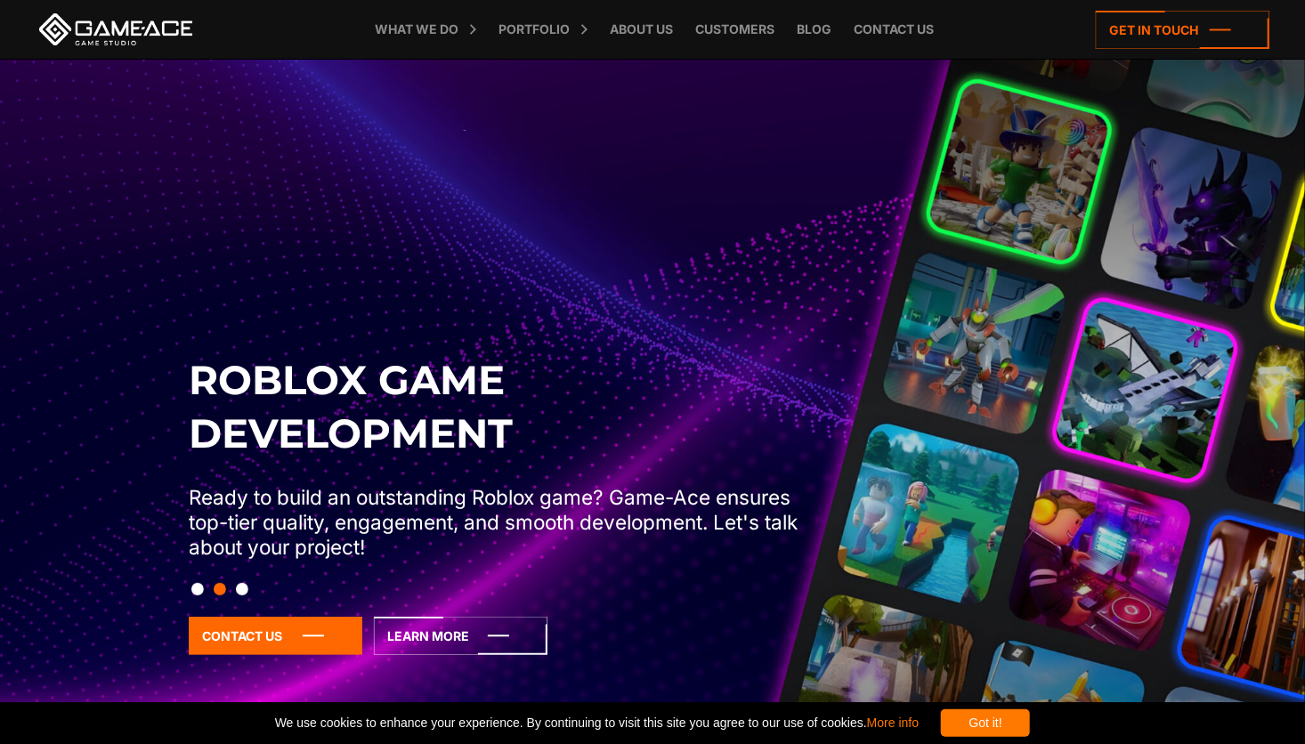
click at [147, 312] on img at bounding box center [652, 432] width 1305 height 744
click at [239, 588] on button "Slide 3" at bounding box center [242, 589] width 12 height 30
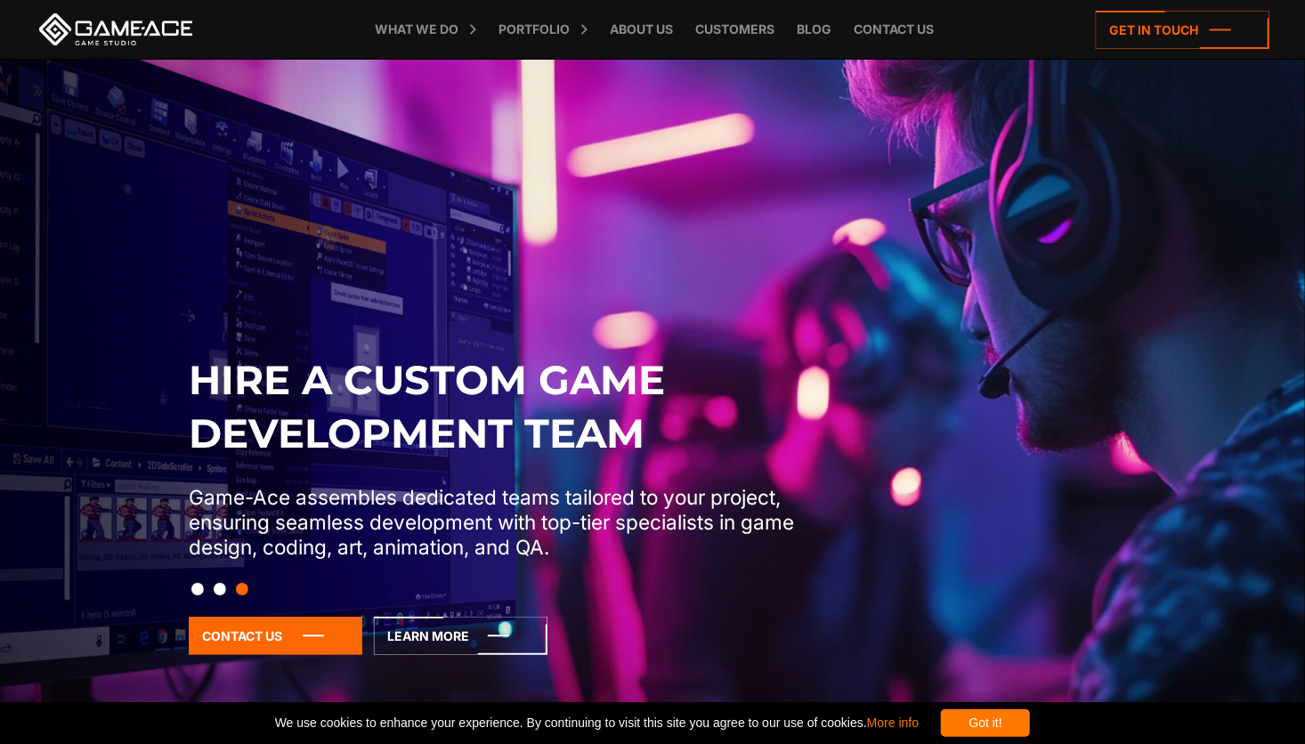
click at [204, 588] on div at bounding box center [652, 589] width 947 height 30
click at [198, 588] on button "Slide 1" at bounding box center [197, 589] width 12 height 30
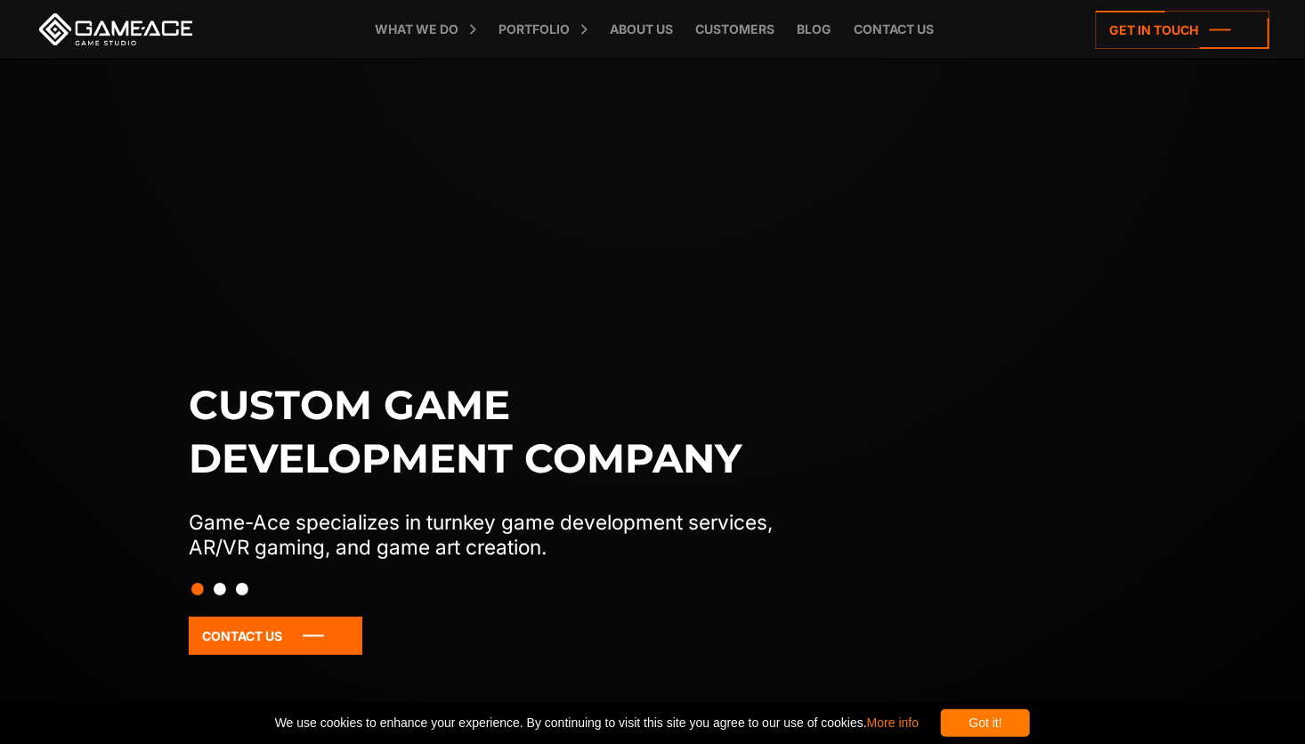
click at [239, 588] on button "Slide 3" at bounding box center [242, 589] width 12 height 30
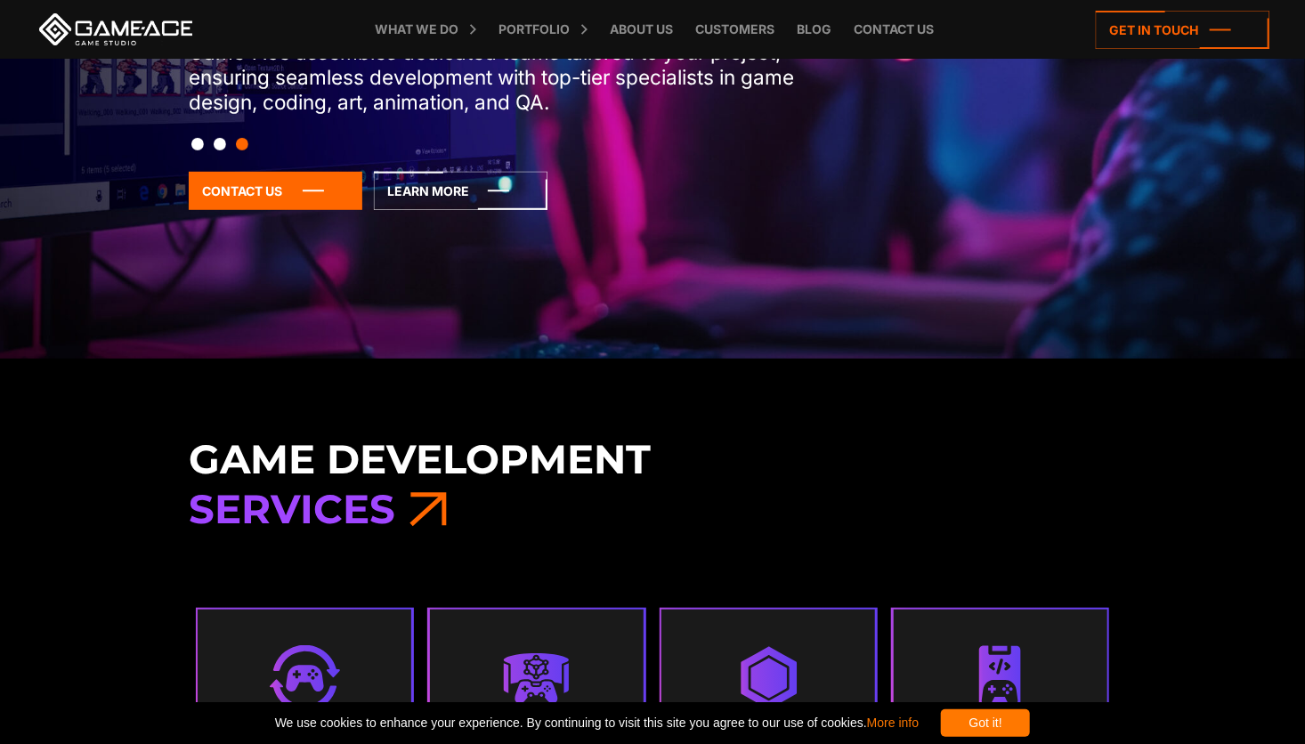
scroll to position [178, 0]
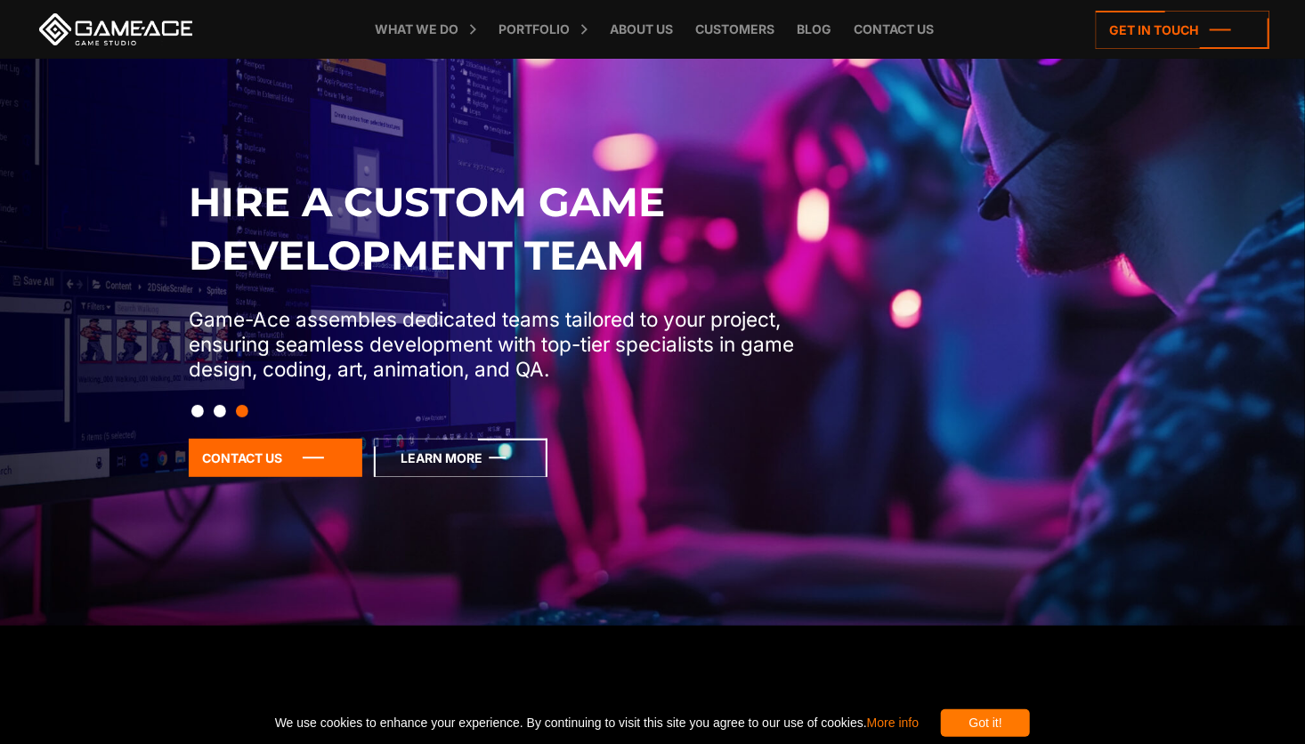
click at [444, 450] on icon at bounding box center [461, 458] width 174 height 38
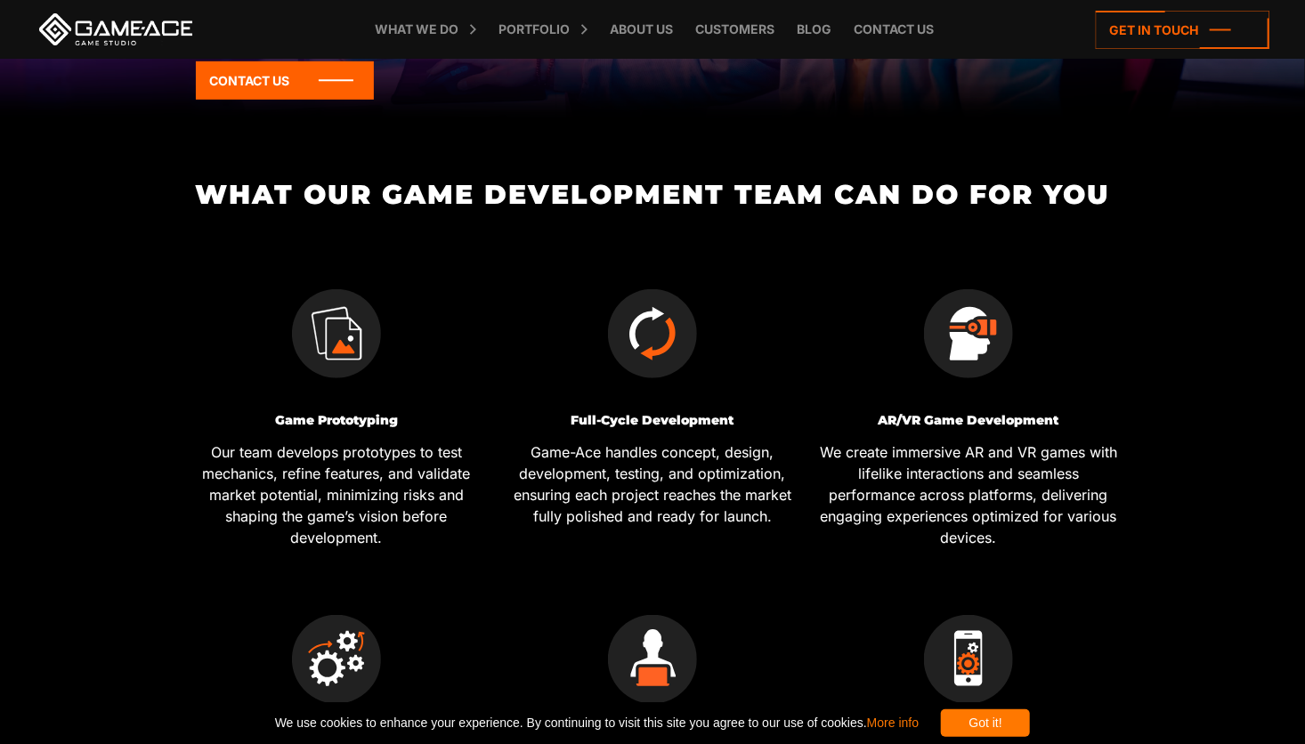
scroll to position [534, 0]
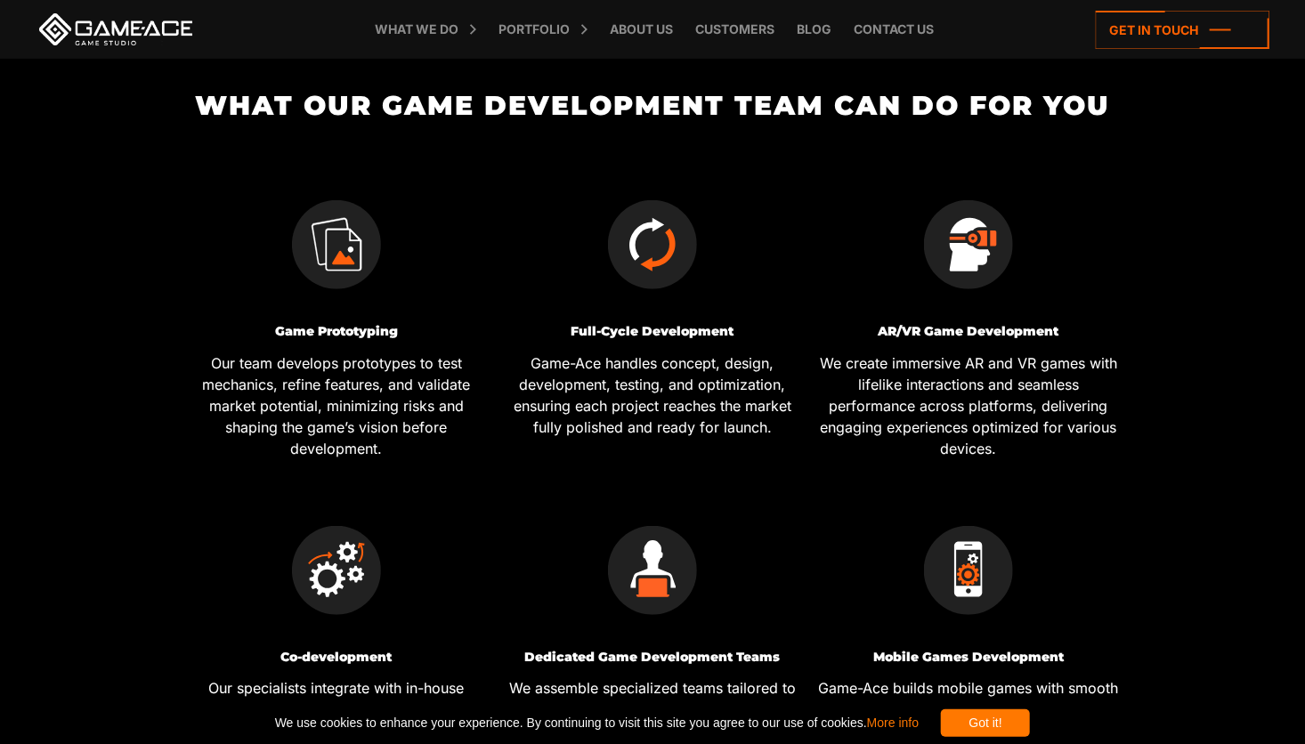
drag, startPoint x: 0, startPoint y: 0, endPoint x: 435, endPoint y: 534, distance: 689.0
click at [435, 534] on div at bounding box center [336, 557] width 303 height 151
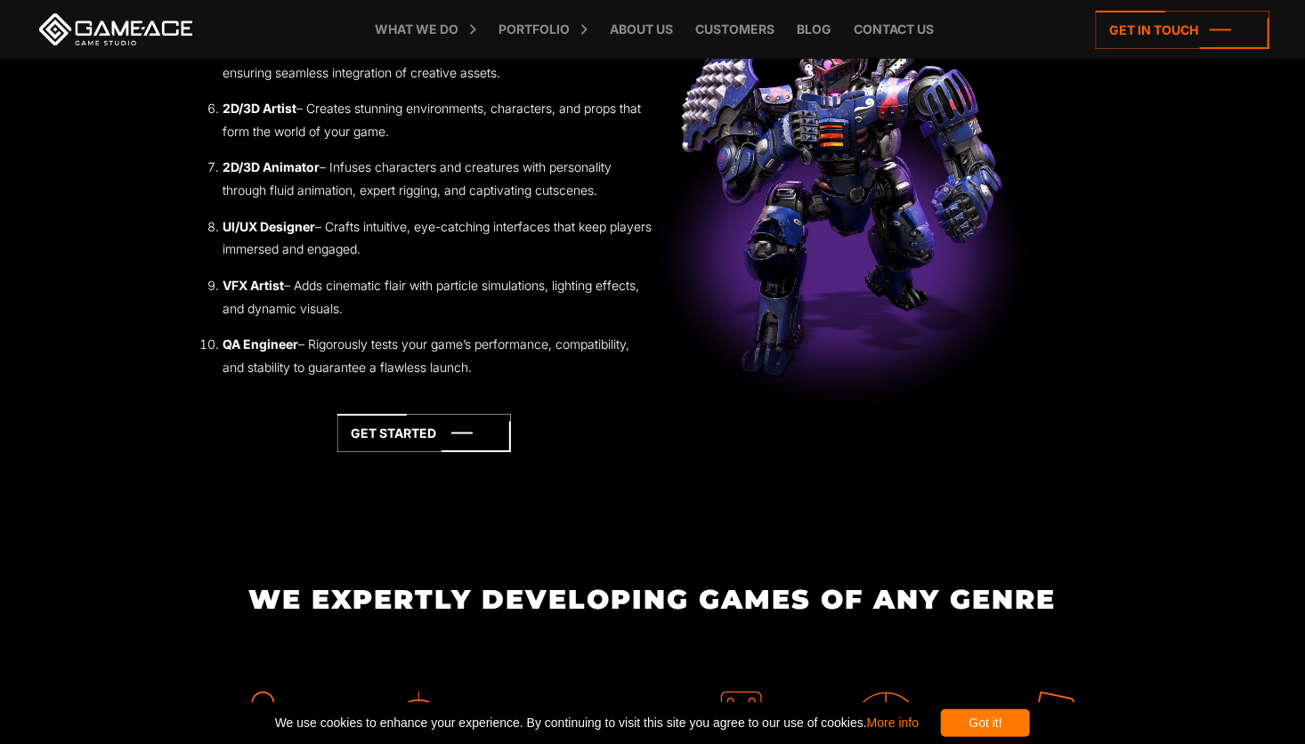
scroll to position [3294, 0]
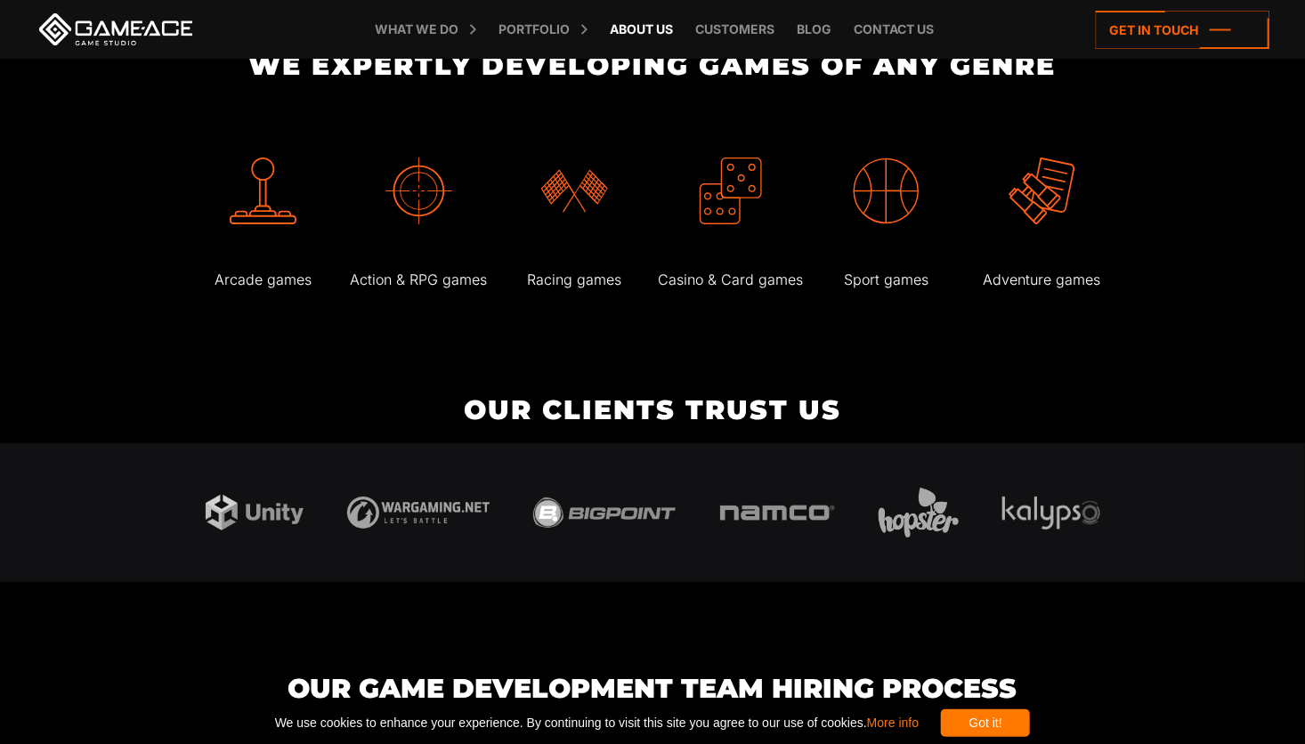
click at [649, 34] on link "About Us" at bounding box center [642, 29] width 81 height 59
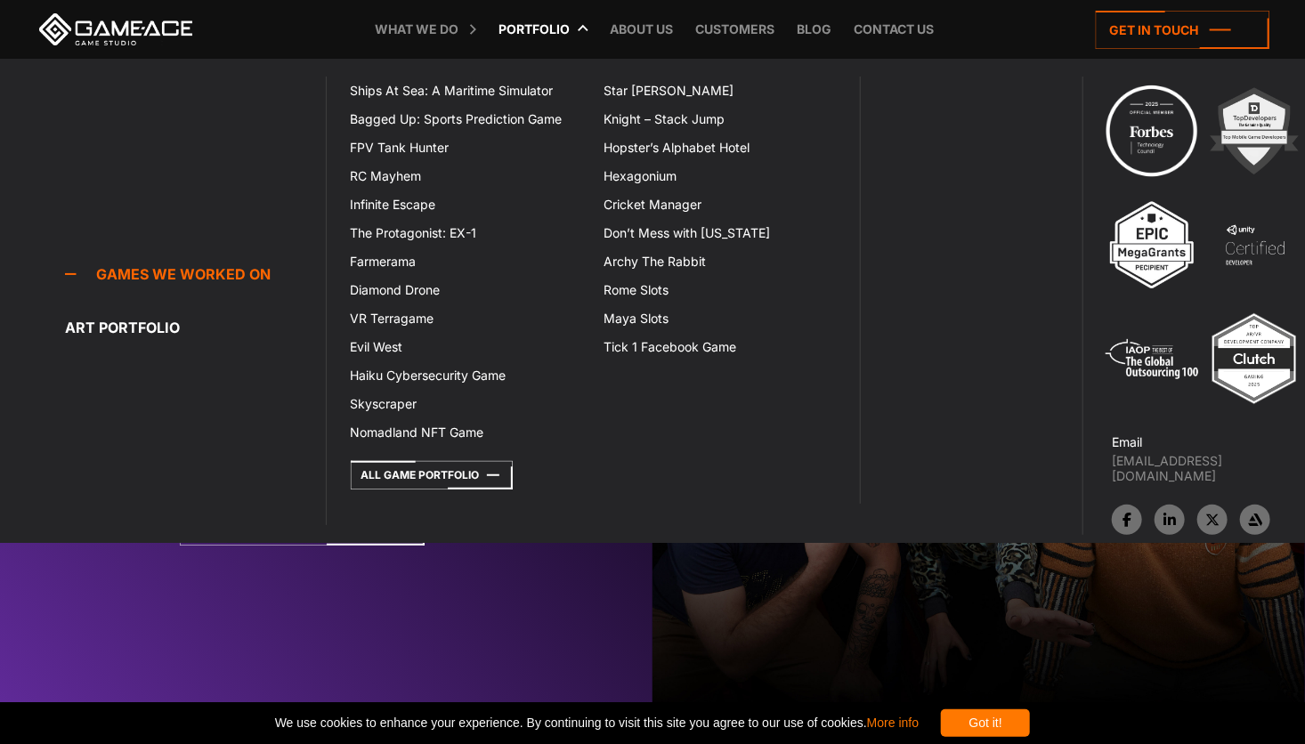
click at [572, 32] on link "Portfolio" at bounding box center [534, 29] width 89 height 59
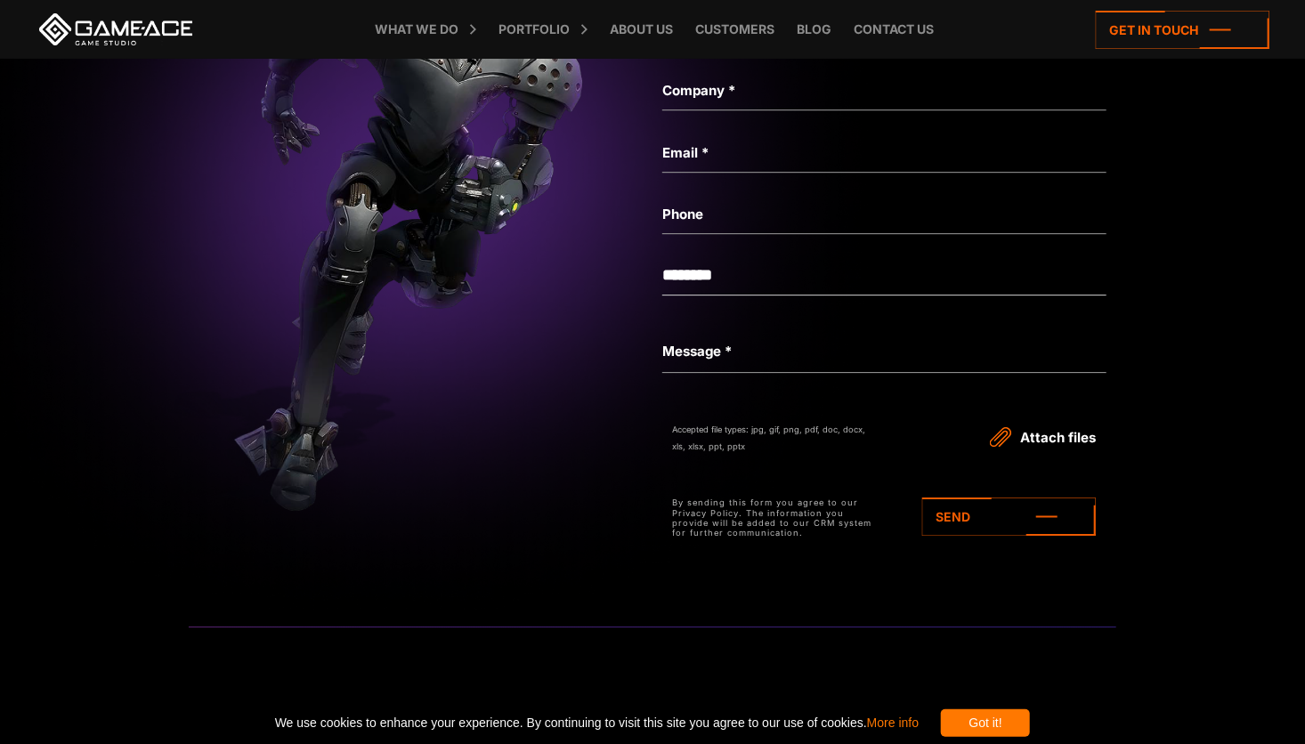
scroll to position [5786, 0]
